Goal: Feedback & Contribution: Leave review/rating

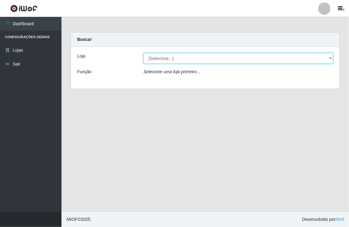
click at [331, 58] on select "[Selecione...] Nordestão - [GEOGRAPHIC_DATA]" at bounding box center [239, 58] width 190 height 11
select select "454"
click at [144, 53] on select "[Selecione...] Nordestão - [GEOGRAPHIC_DATA]" at bounding box center [239, 58] width 190 height 11
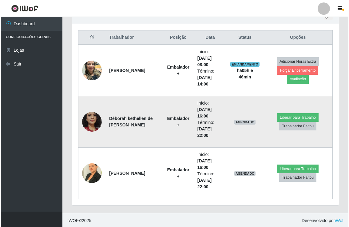
scroll to position [226, 0]
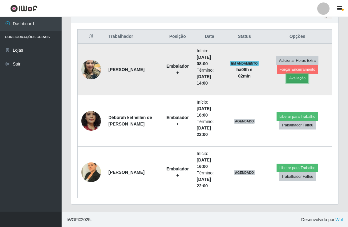
click at [296, 76] on button "Avaliação" at bounding box center [297, 78] width 22 height 9
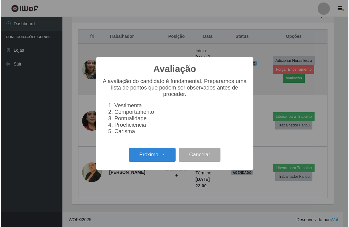
scroll to position [127, 263]
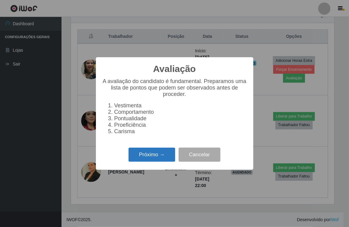
click at [142, 159] on button "Próximo →" at bounding box center [152, 155] width 47 height 14
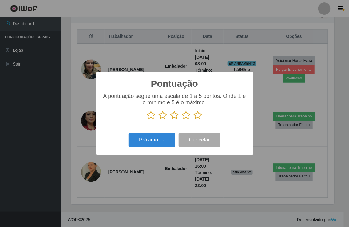
scroll to position [307603, 307467]
click at [198, 118] on icon at bounding box center [198, 115] width 9 height 9
click at [194, 120] on input "radio" at bounding box center [194, 120] width 0 height 0
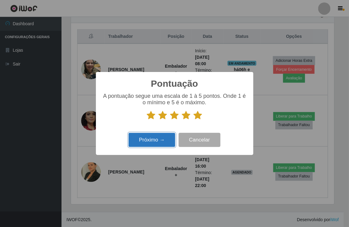
click at [162, 138] on button "Próximo →" at bounding box center [152, 140] width 47 height 14
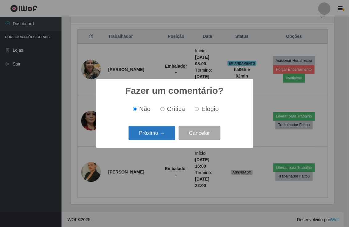
click at [156, 133] on button "Próximo →" at bounding box center [152, 133] width 47 height 14
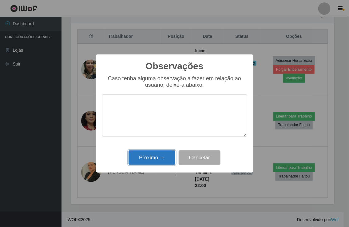
click at [155, 160] on button "Próximo →" at bounding box center [152, 157] width 47 height 14
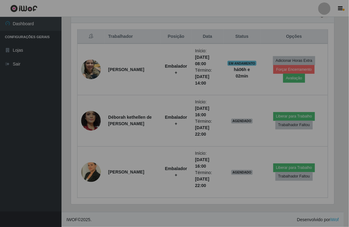
scroll to position [127, 267]
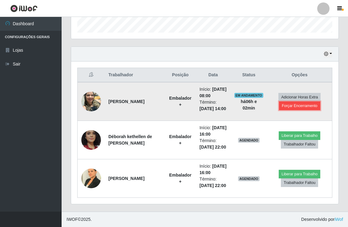
click at [293, 102] on button "Forçar Encerramento" at bounding box center [299, 106] width 41 height 9
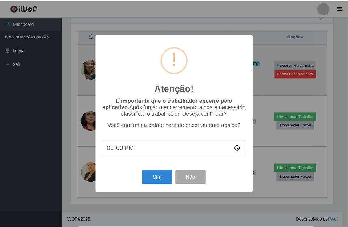
scroll to position [127, 263]
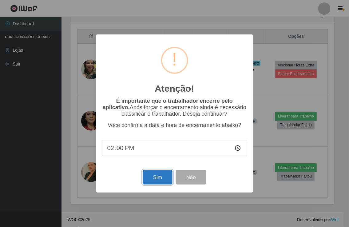
click at [161, 180] on button "Sim" at bounding box center [158, 177] width 30 height 14
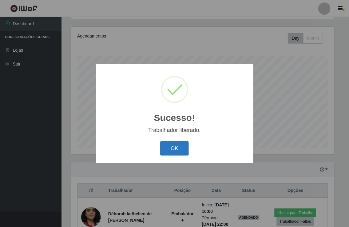
click at [175, 150] on button "OK" at bounding box center [174, 148] width 29 height 14
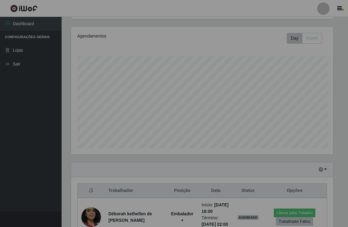
scroll to position [127, 267]
